Goal: Information Seeking & Learning: Learn about a topic

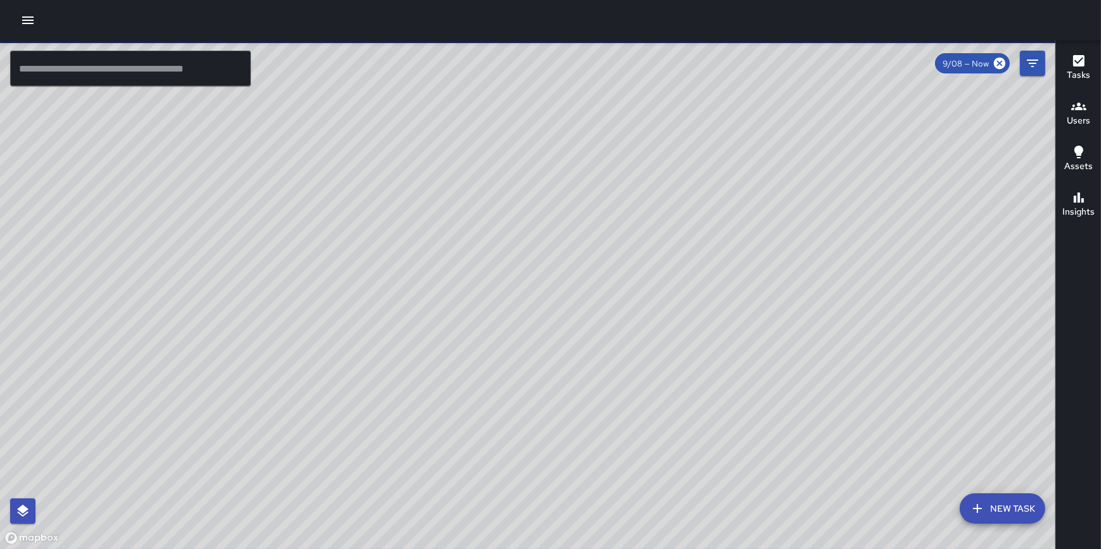
click at [28, 20] on icon "button" at bounding box center [27, 20] width 11 height 8
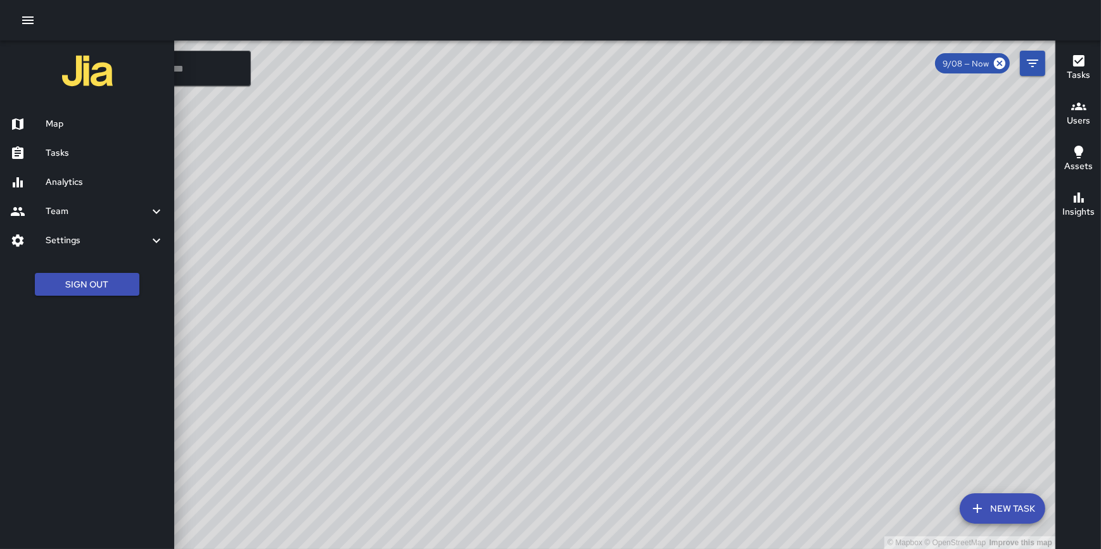
click at [87, 181] on h6 "Analytics" at bounding box center [105, 182] width 118 height 14
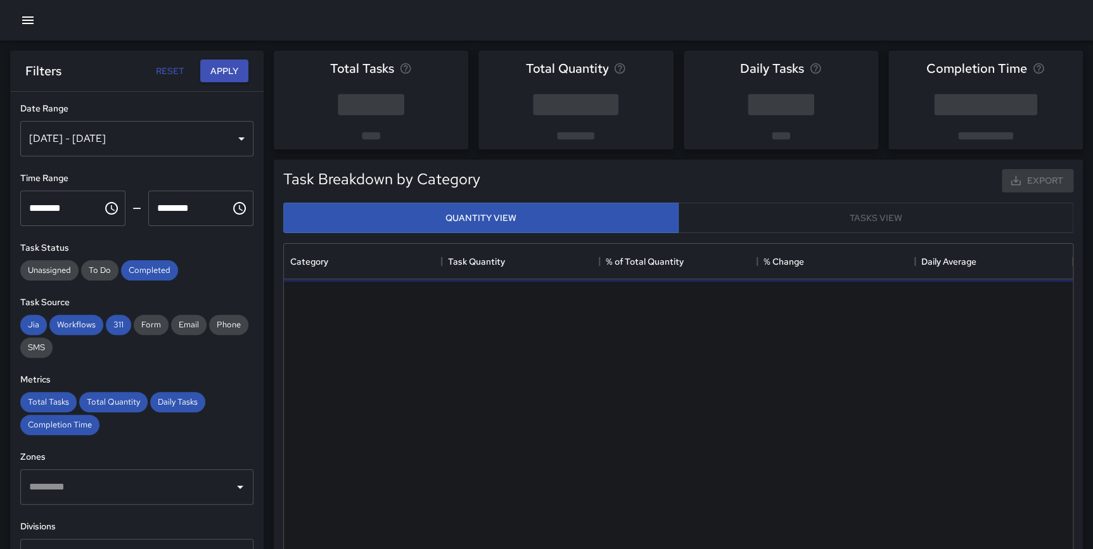
scroll to position [370, 779]
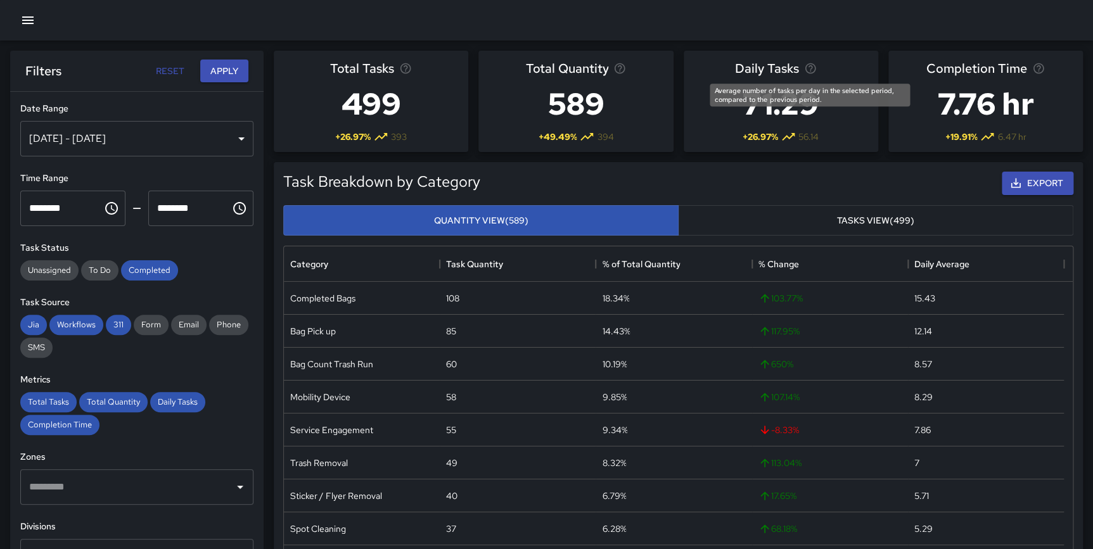
click at [808, 68] on icon "Average number of tasks per day in the selected period, compared to the previou…" at bounding box center [810, 68] width 13 height 13
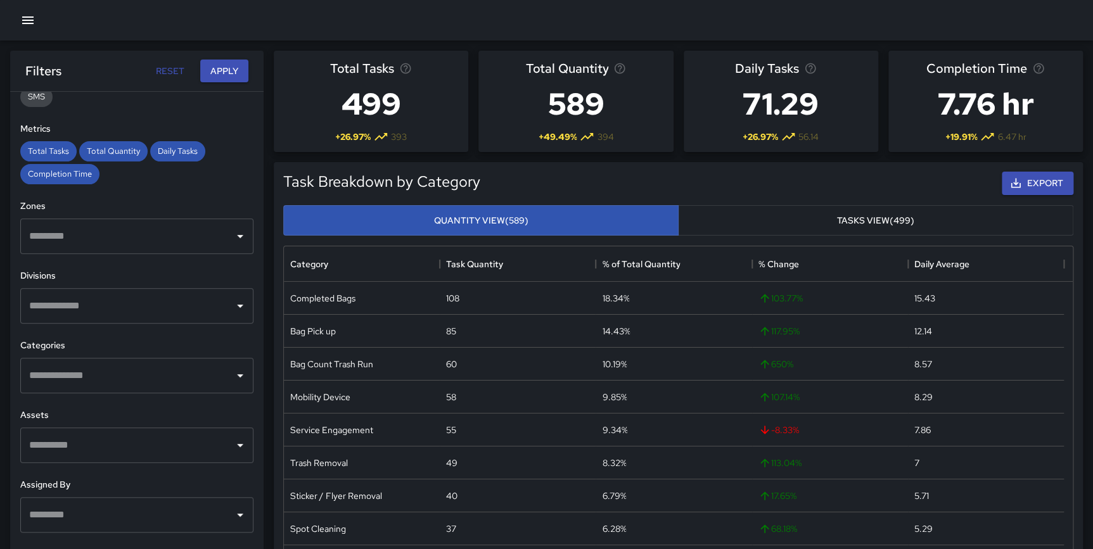
scroll to position [253, 0]
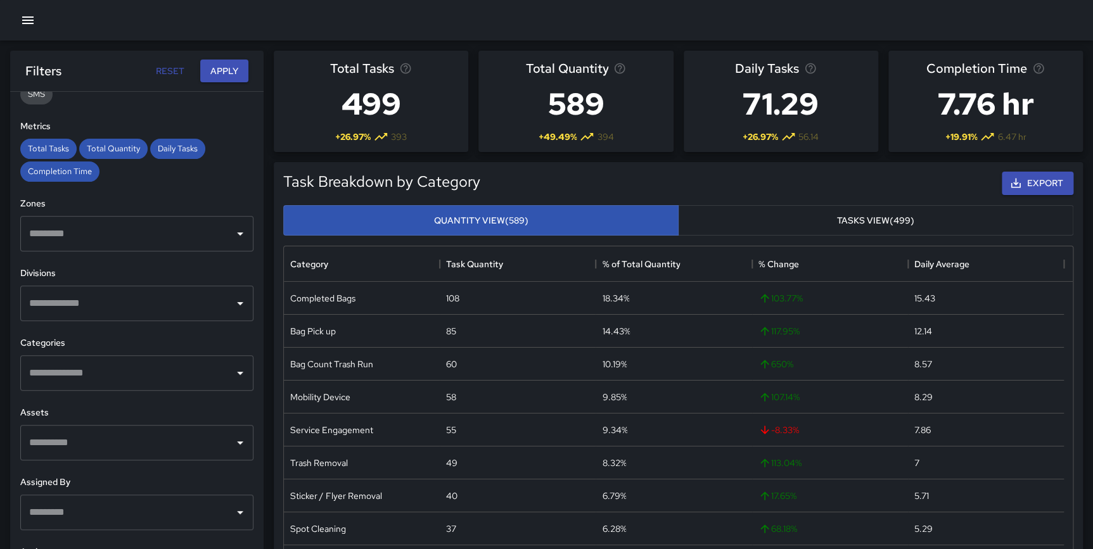
click at [121, 382] on input "text" at bounding box center [127, 373] width 203 height 24
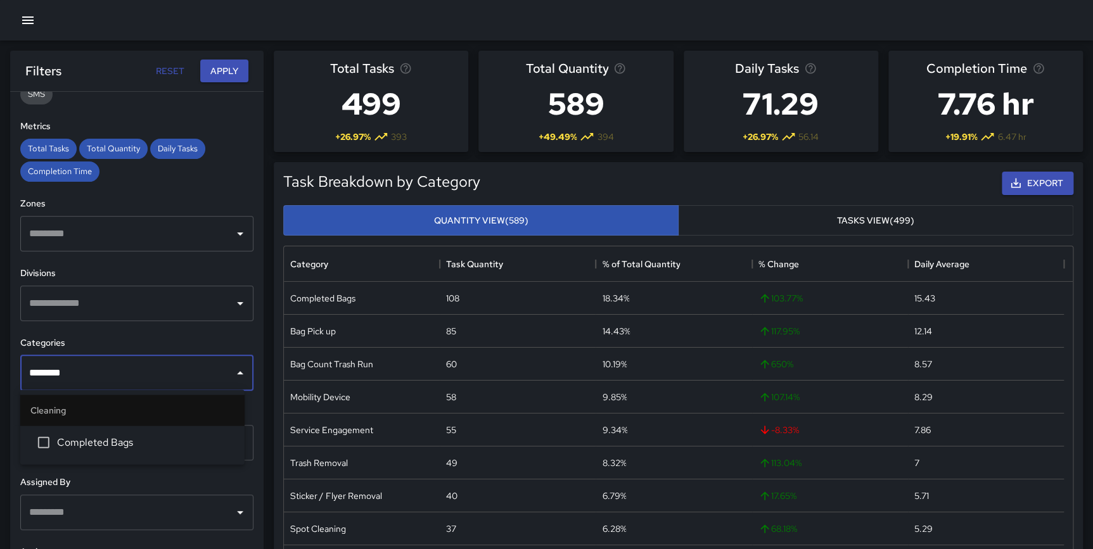
type input "*********"
click at [88, 437] on span "Completed Bags" at bounding box center [145, 442] width 177 height 15
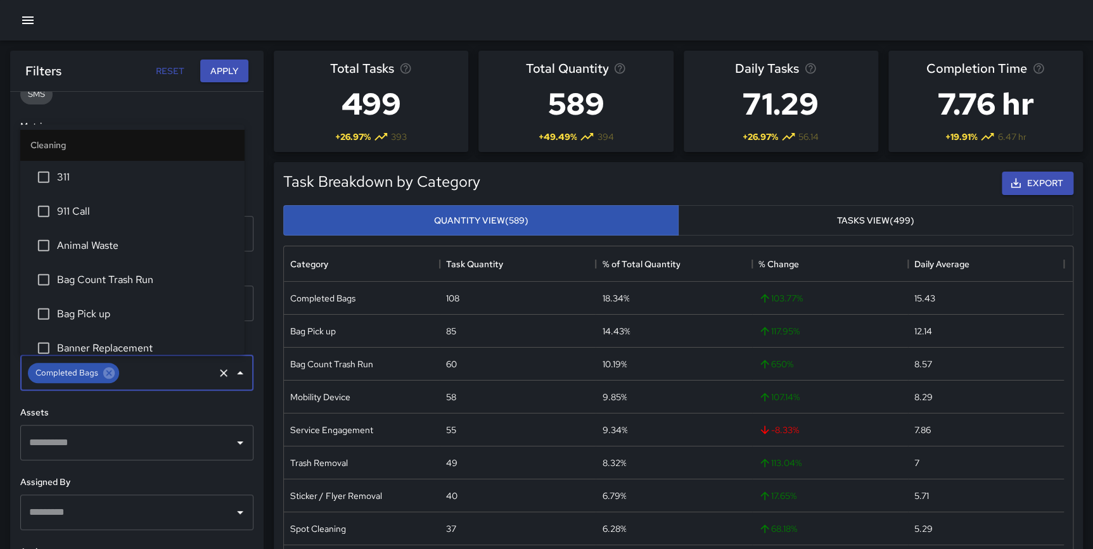
scroll to position [147, 0]
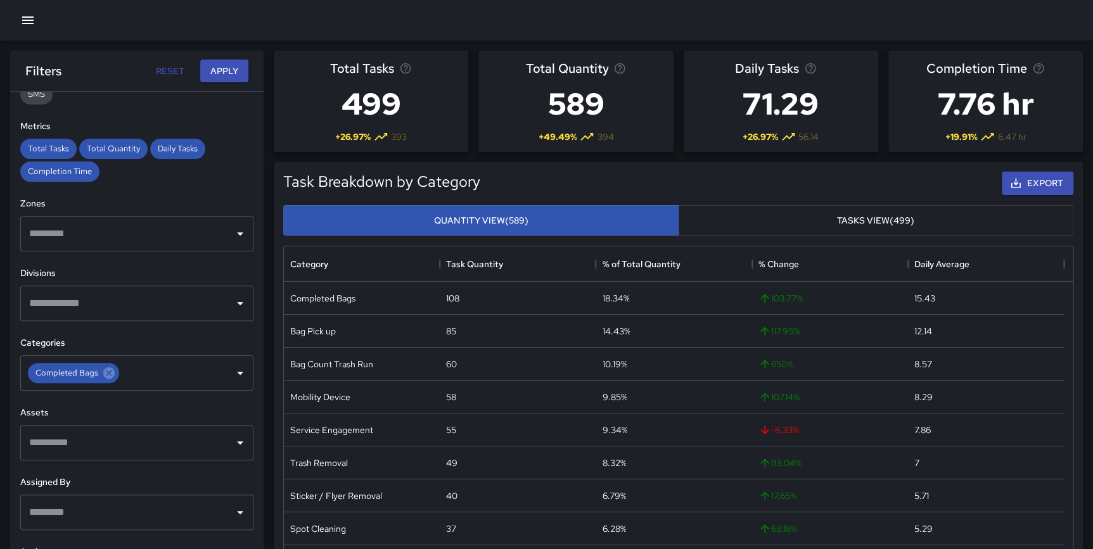
click at [272, 391] on div "Task Breakdown by Category Export Quantity View (589) Tasks View (499) Category…" at bounding box center [673, 393] width 819 height 483
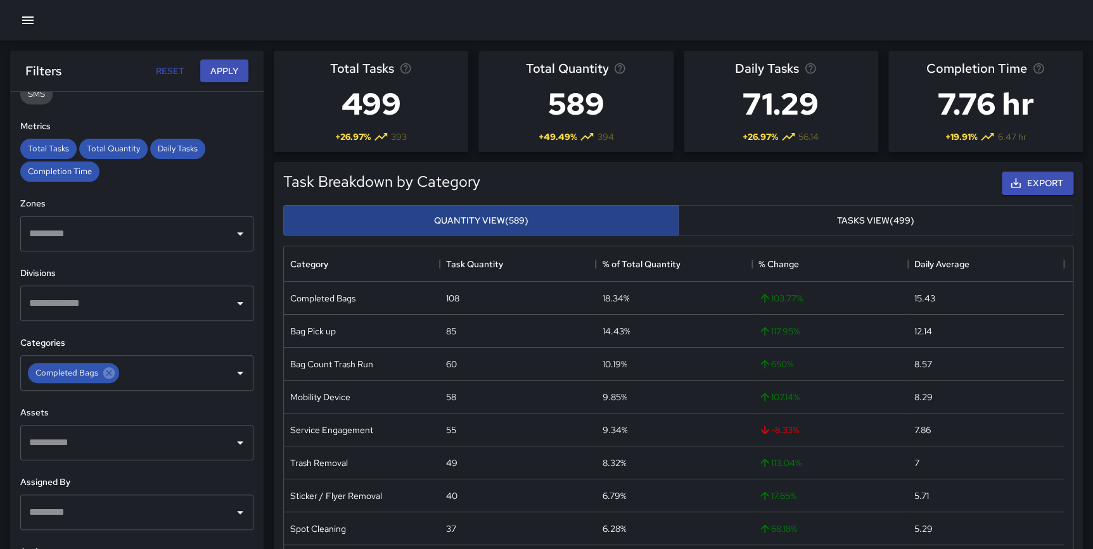
scroll to position [0, 0]
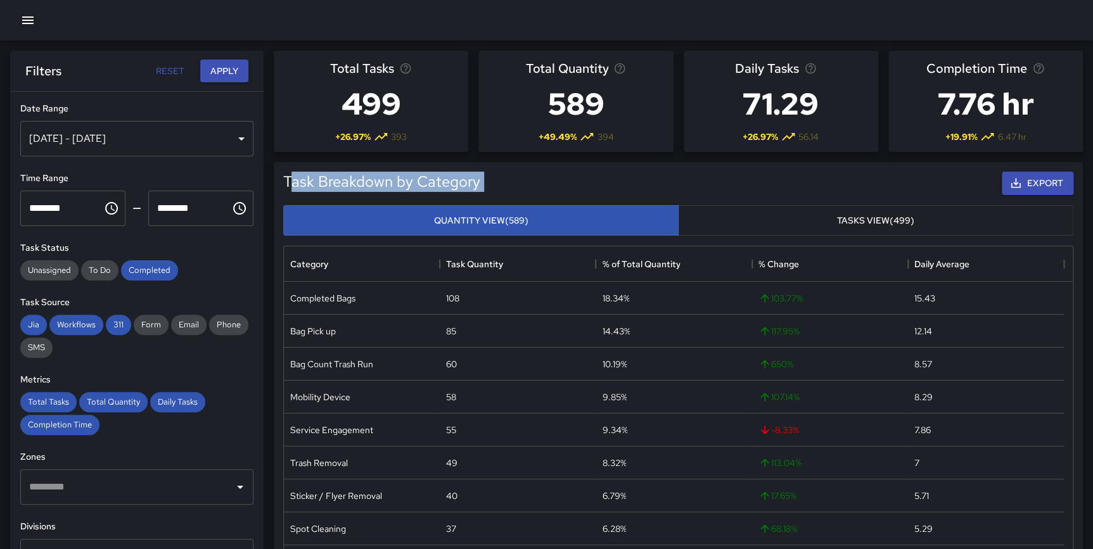
drag, startPoint x: 291, startPoint y: 186, endPoint x: 284, endPoint y: 147, distance: 39.3
click at [291, 161] on div "Task Breakdown by Category Export Quantity View (589) Tasks View (499) Category…" at bounding box center [673, 393] width 819 height 483
click at [231, 67] on button "Apply" at bounding box center [224, 71] width 48 height 23
